Goal: Task Accomplishment & Management: Use online tool/utility

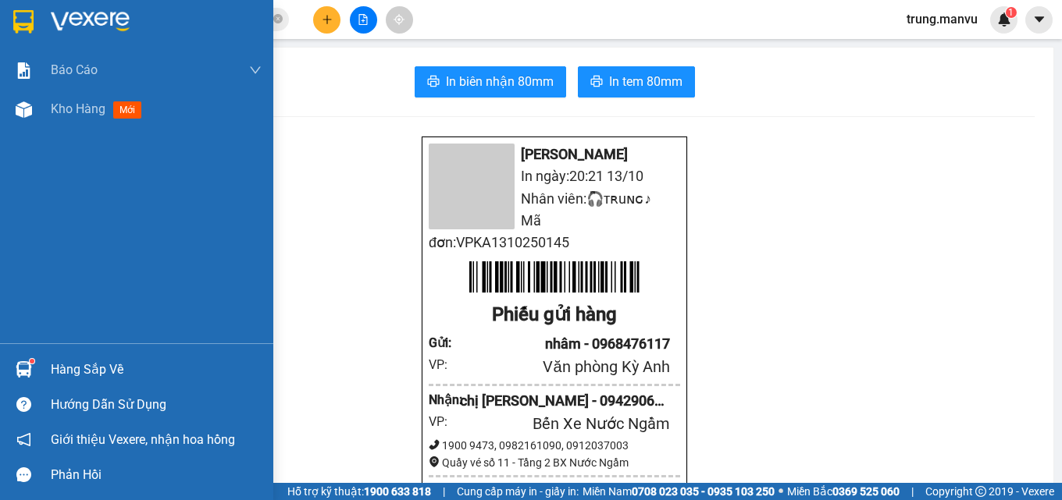
click at [36, 20] on div at bounding box center [23, 21] width 27 height 27
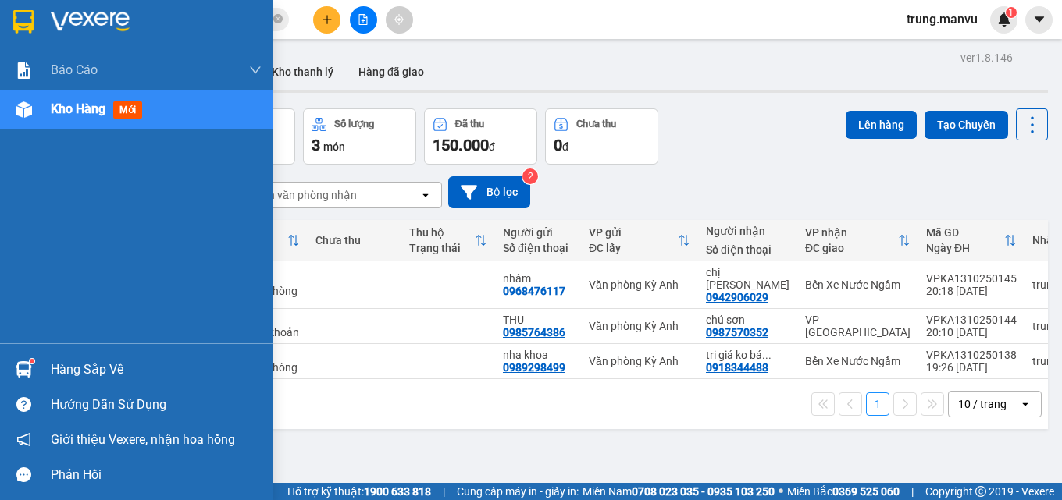
click at [23, 29] on img at bounding box center [23, 21] width 20 height 23
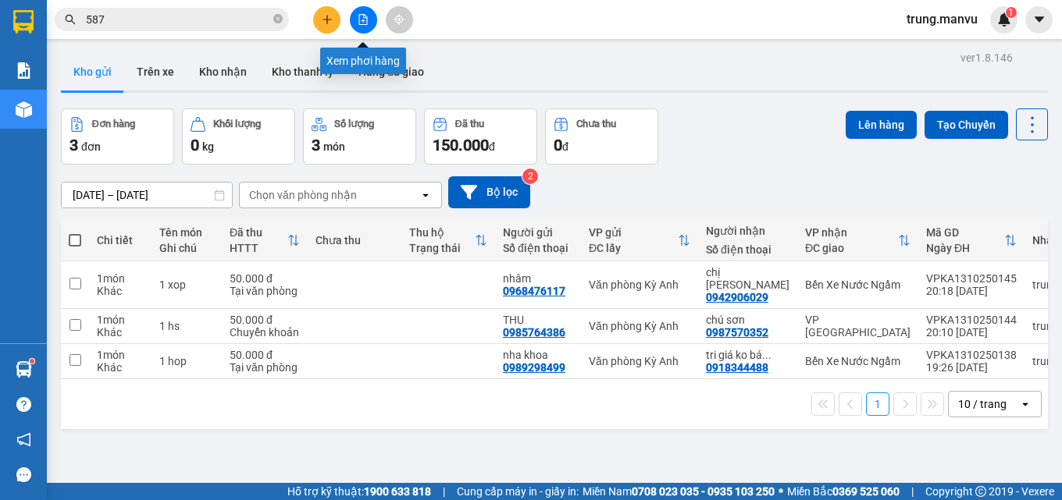
click at [374, 20] on button at bounding box center [363, 19] width 27 height 27
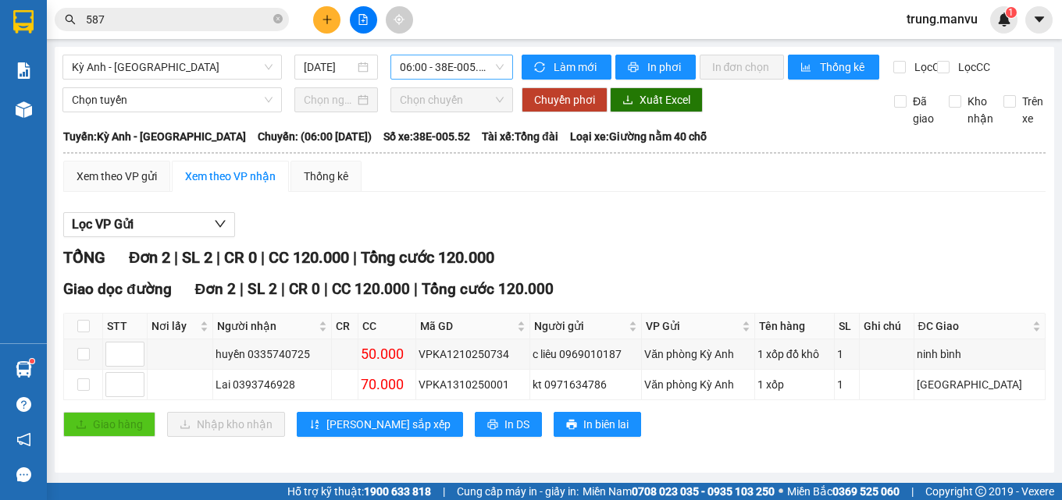
click at [450, 64] on span "06:00 - 38E-005.52" at bounding box center [452, 66] width 104 height 23
